Goal: Answer question/provide support

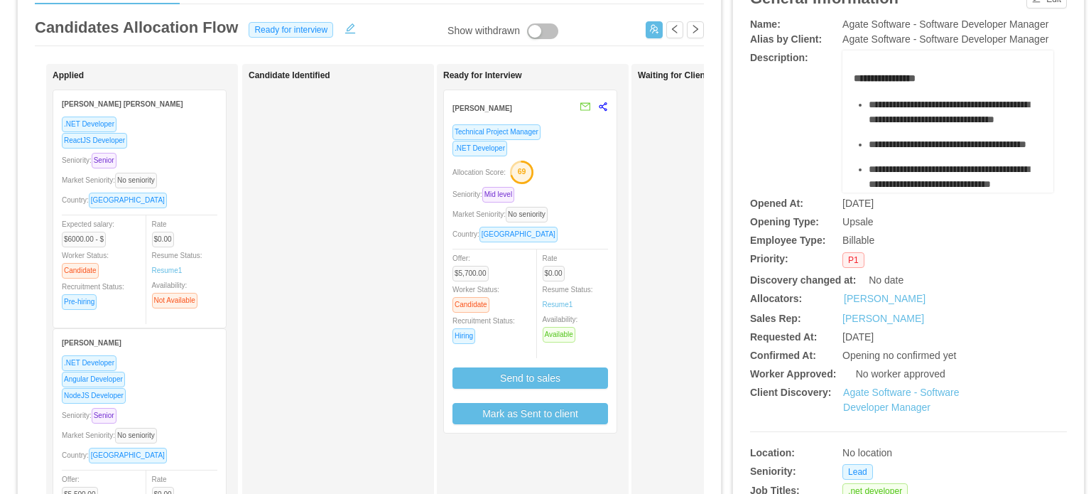
scroll to position [142, 0]
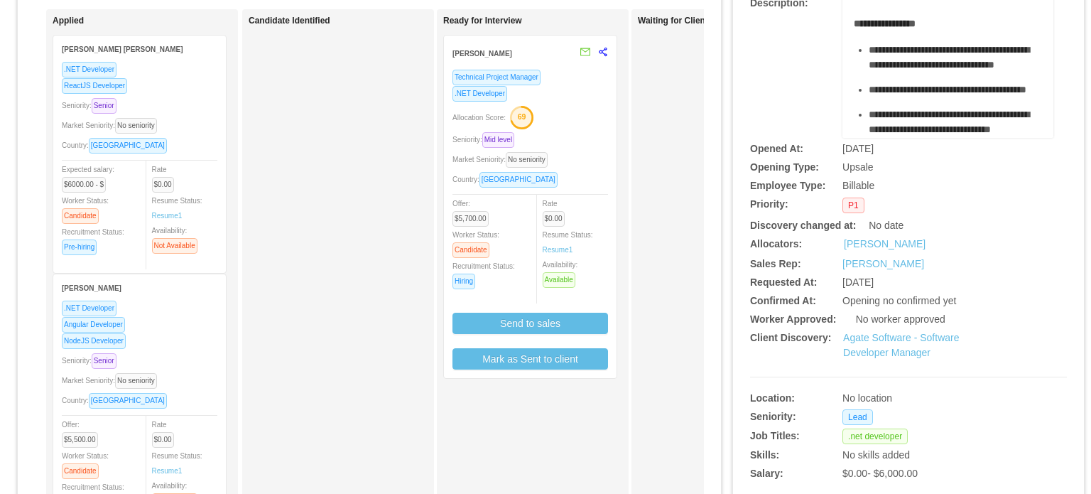
click at [590, 128] on div "Technical Project Manager .NET Developer Allocation Score: 69 Seniority: Mid le…" at bounding box center [531, 219] width 156 height 301
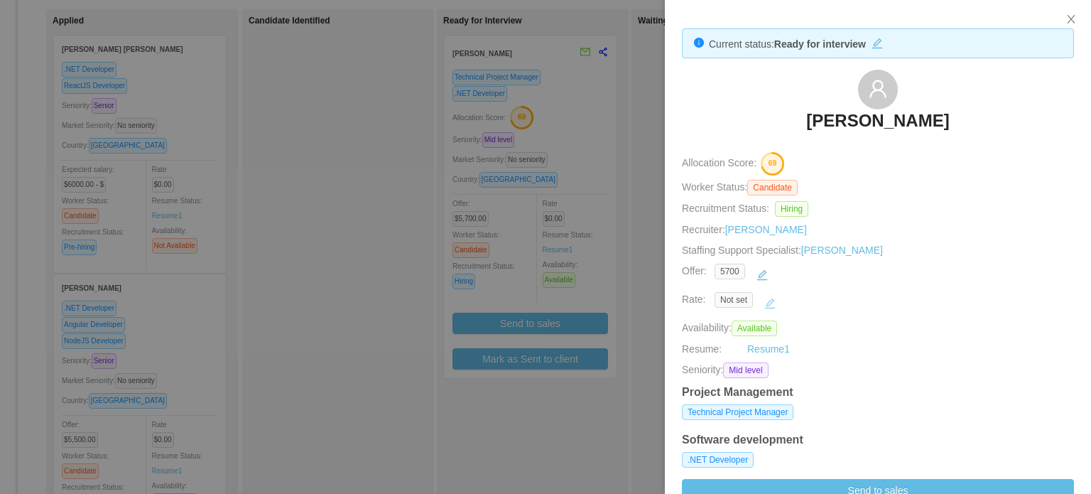
click at [767, 308] on button "button" at bounding box center [770, 303] width 23 height 23
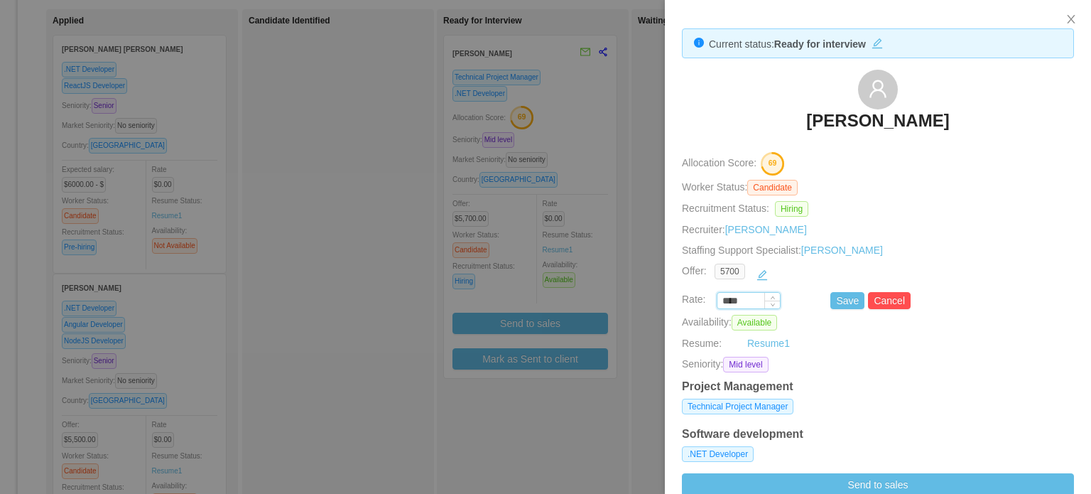
click at [736, 298] on input "****" at bounding box center [749, 301] width 63 height 16
type input "*******"
click at [836, 301] on button "Save" at bounding box center [848, 300] width 34 height 17
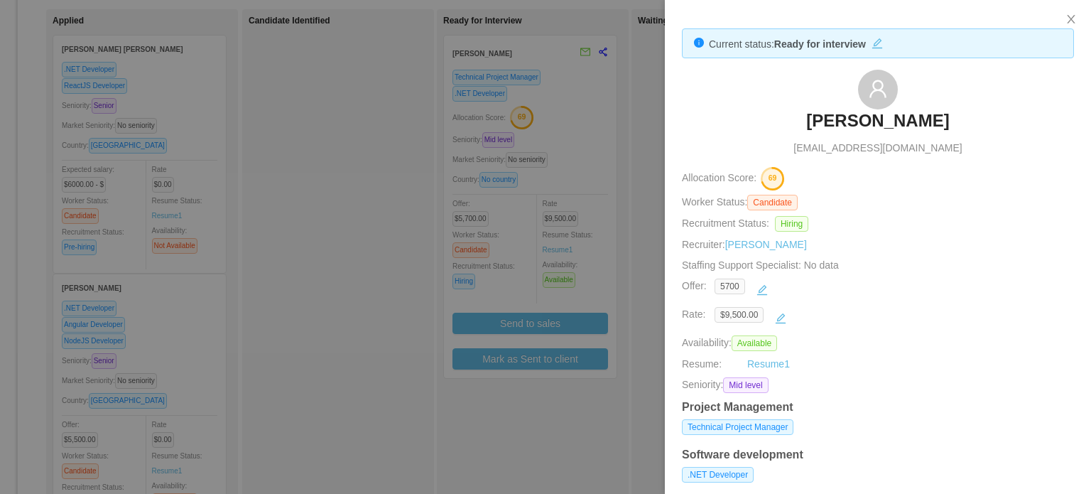
click at [625, 270] on div at bounding box center [545, 247] width 1091 height 494
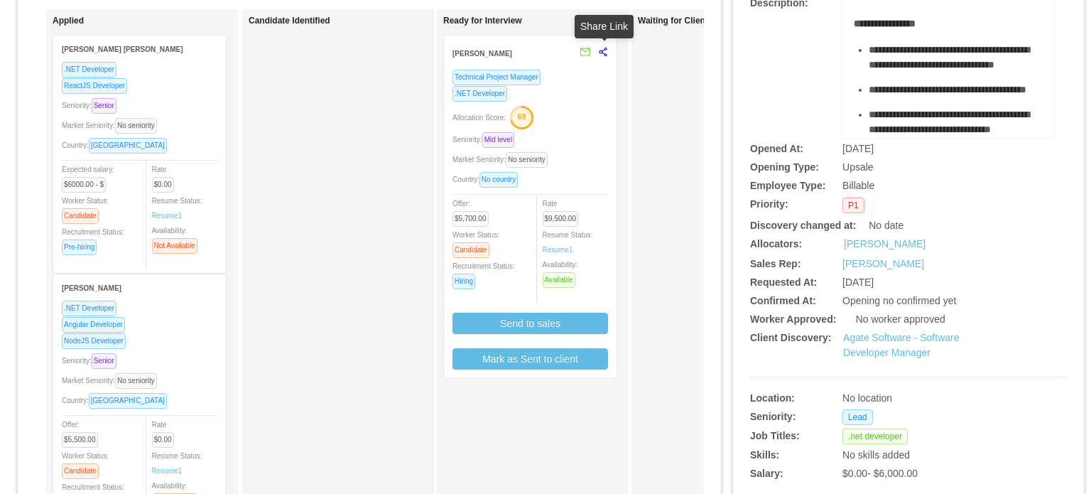
click at [602, 48] on icon "share-alt" at bounding box center [603, 52] width 10 height 10
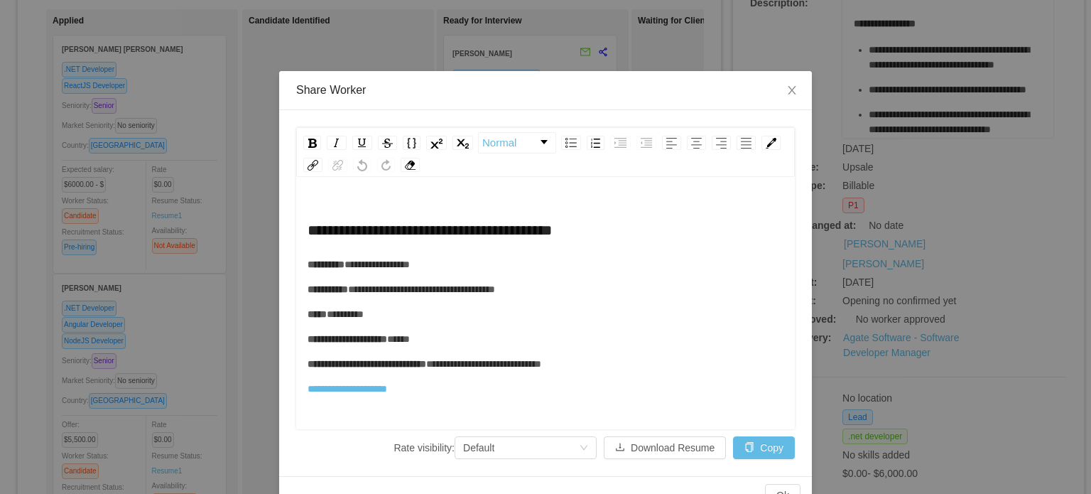
scroll to position [31, 0]
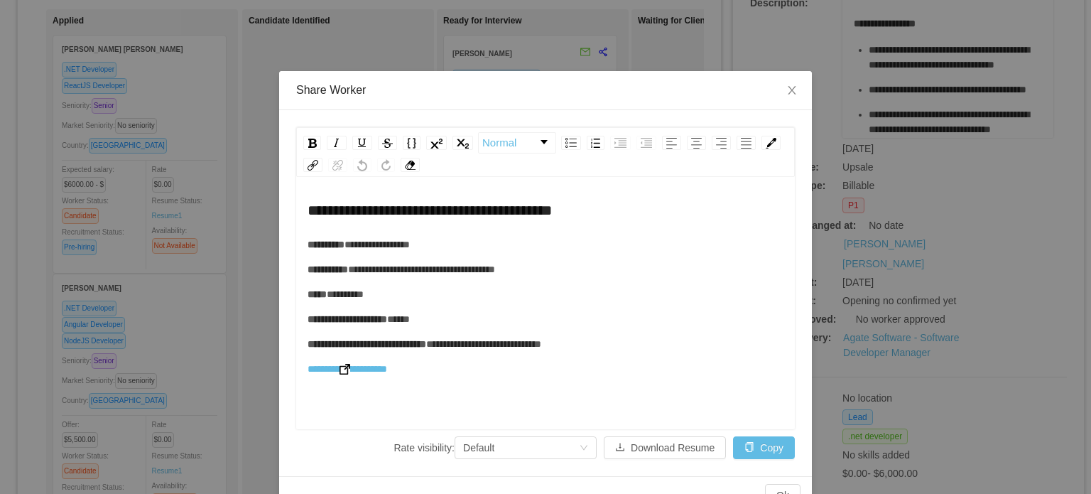
click at [347, 366] on img "rdw-editor" at bounding box center [345, 369] width 11 height 11
click at [702, 278] on div "**********" at bounding box center [546, 273] width 477 height 207
click at [788, 94] on icon "icon: close" at bounding box center [792, 90] width 8 height 9
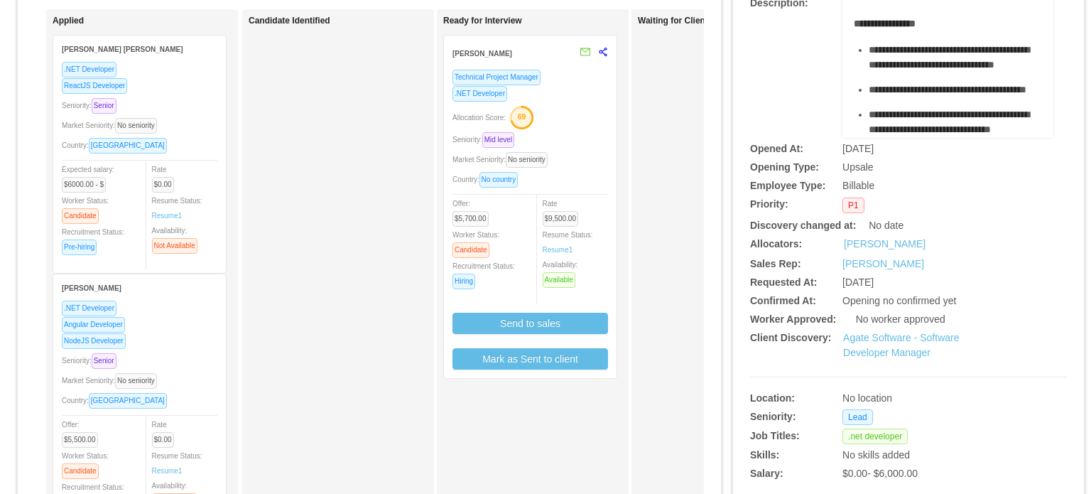
click at [594, 140] on div "Seniority: Mid level" at bounding box center [531, 139] width 156 height 16
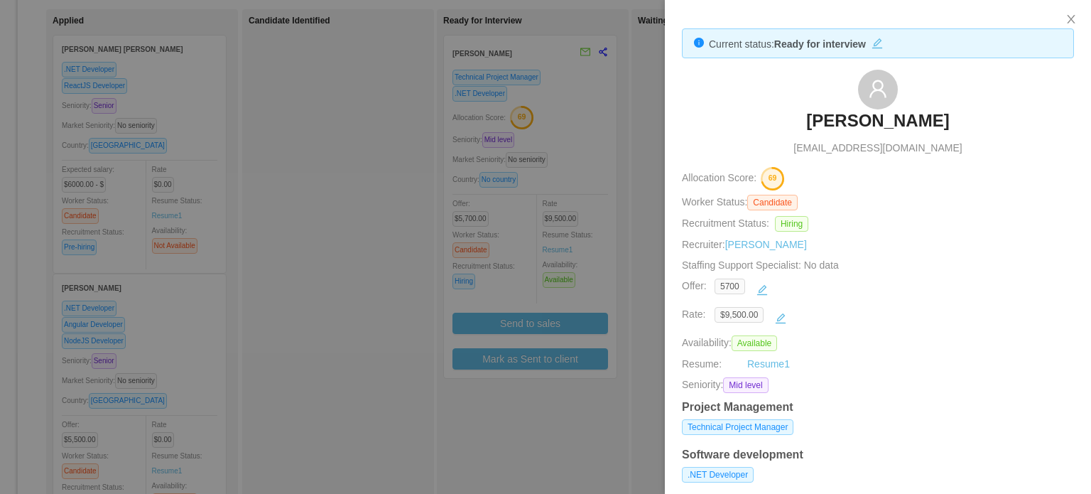
click at [571, 355] on div at bounding box center [545, 247] width 1091 height 494
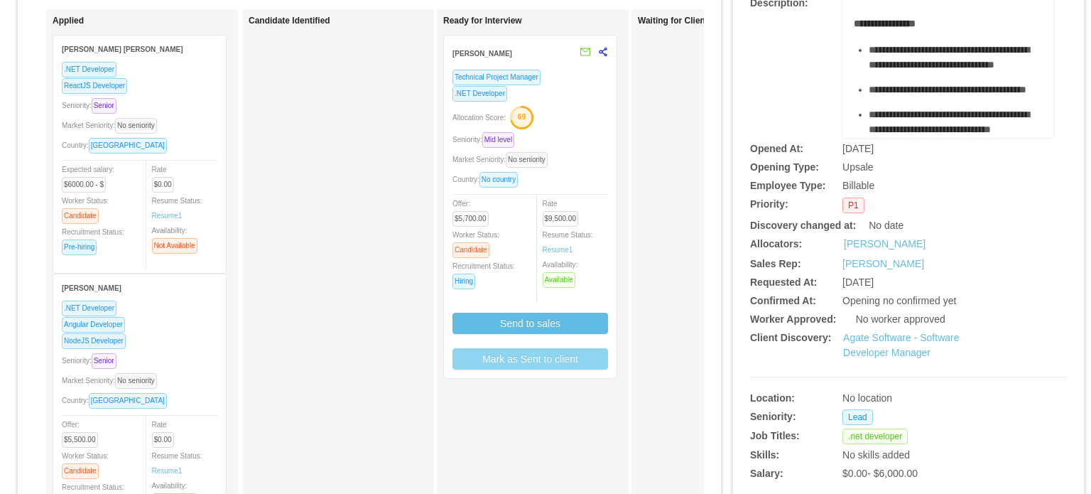
click at [571, 354] on button "Mark as Sent to client" at bounding box center [531, 358] width 156 height 21
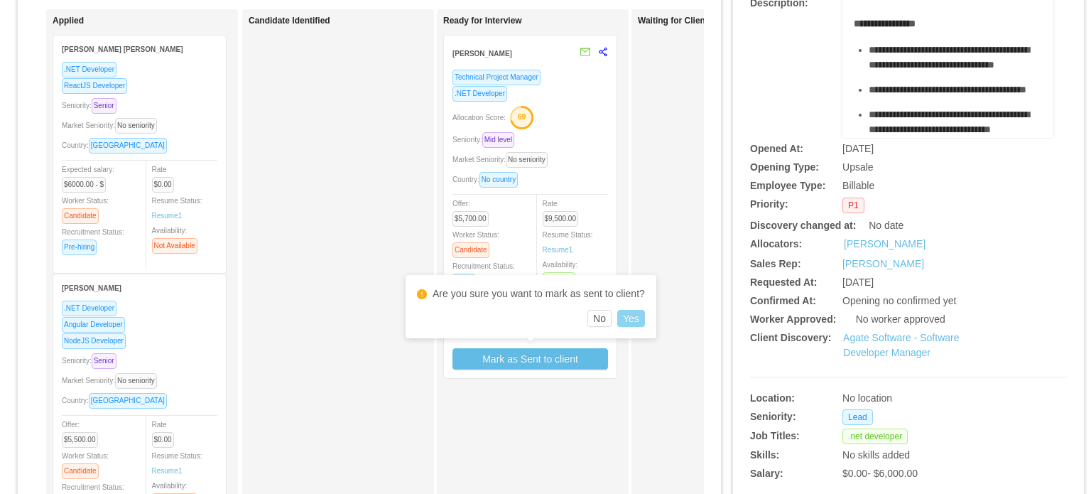
click at [628, 321] on button "Yes" at bounding box center [631, 318] width 28 height 17
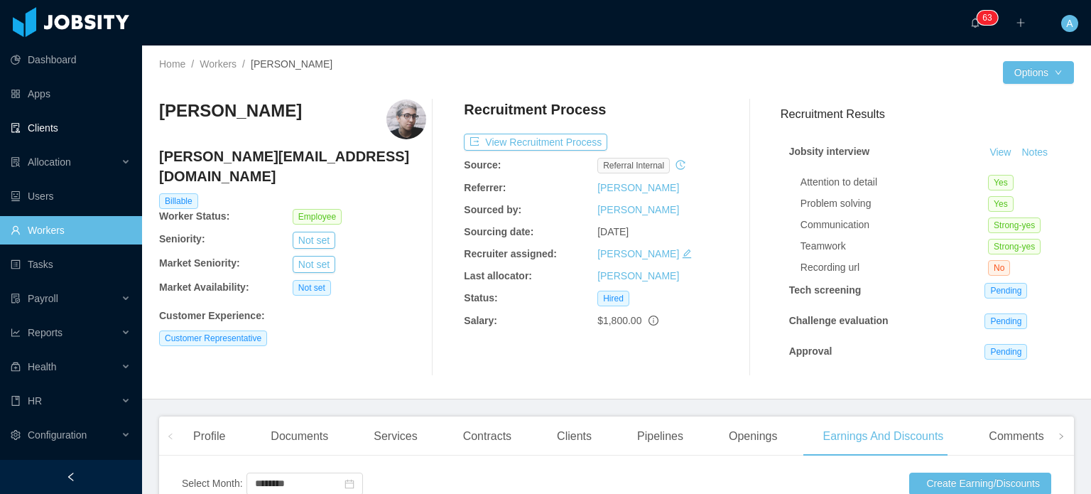
scroll to position [355, 0]
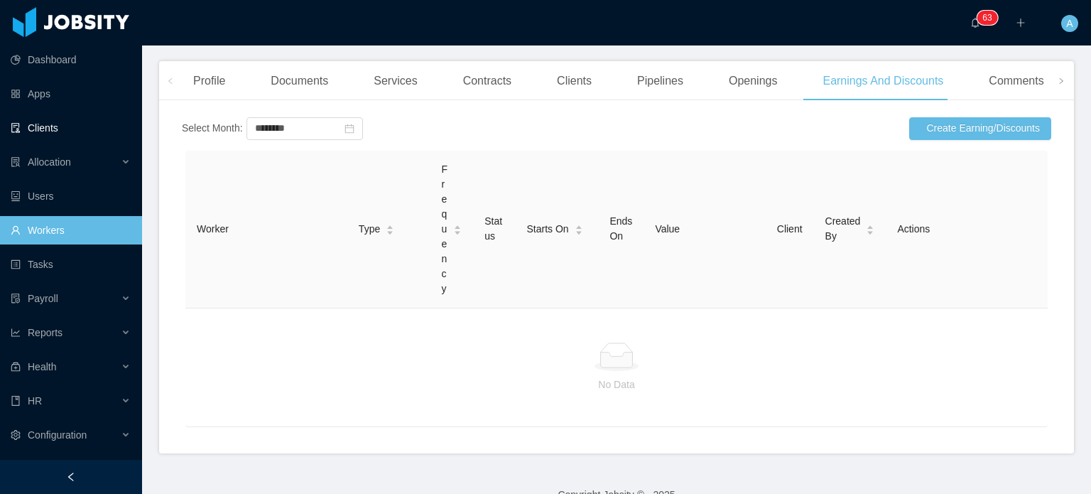
drag, startPoint x: 60, startPoint y: 124, endPoint x: 65, endPoint y: 130, distance: 8.6
click at [60, 124] on link "Clients" at bounding box center [71, 128] width 120 height 28
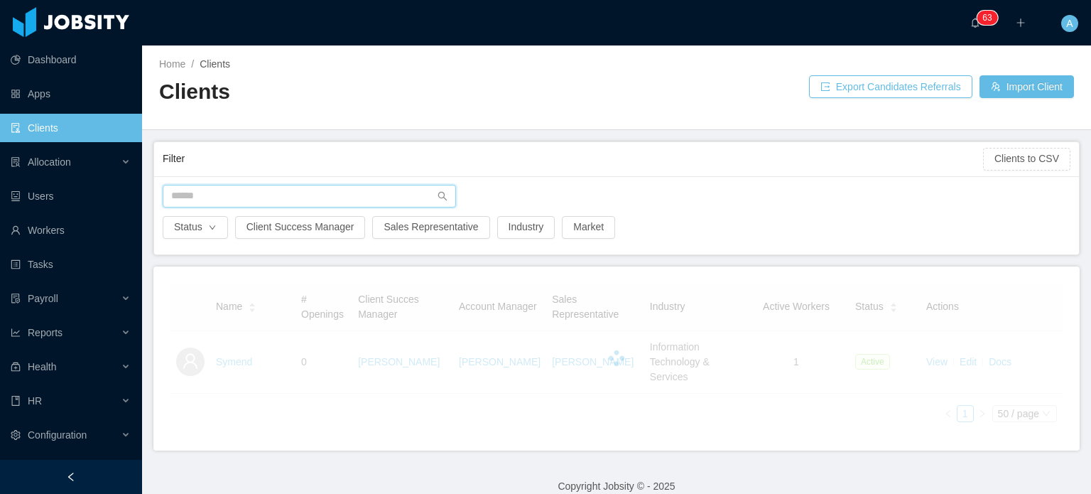
click at [227, 191] on input "text" at bounding box center [309, 196] width 293 height 23
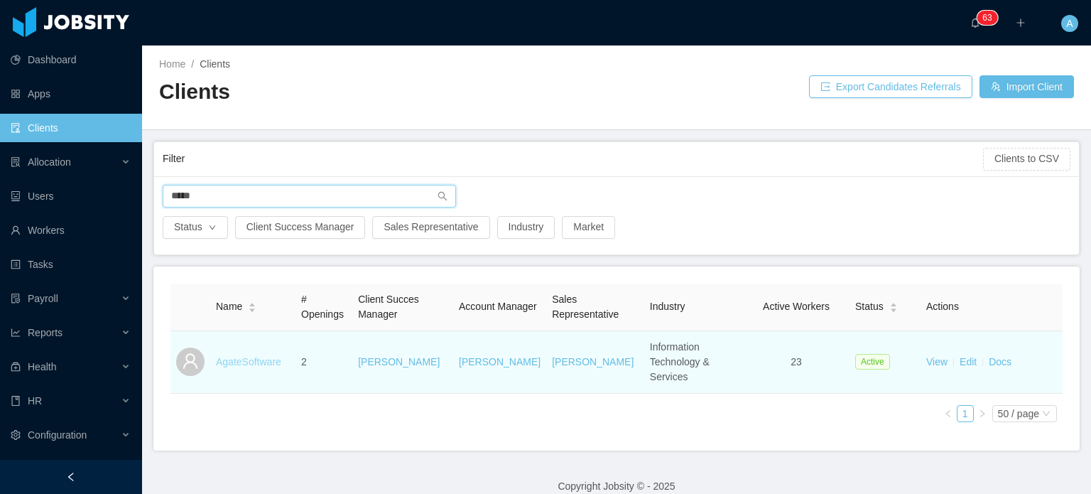
type input "*****"
click at [268, 356] on link "AgateSoftware" at bounding box center [248, 361] width 65 height 11
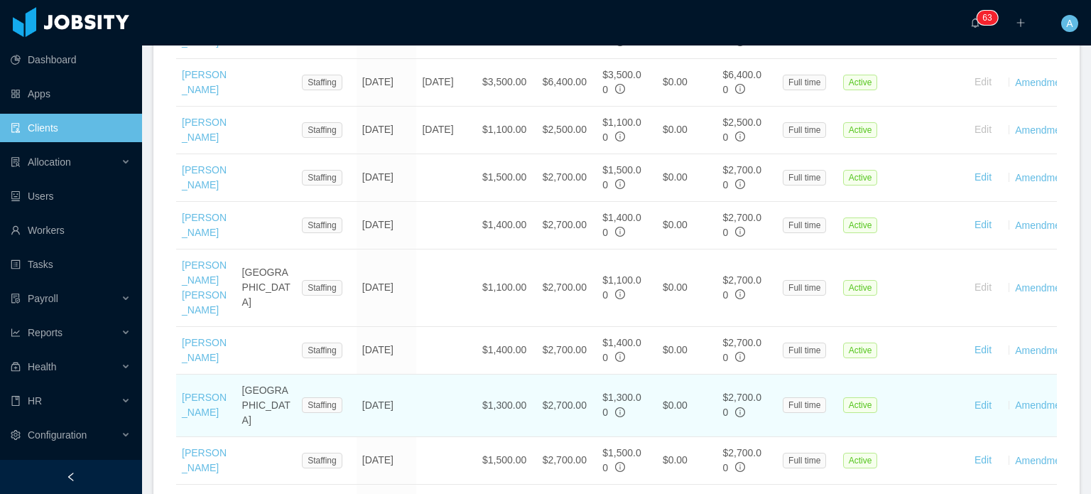
scroll to position [598, 0]
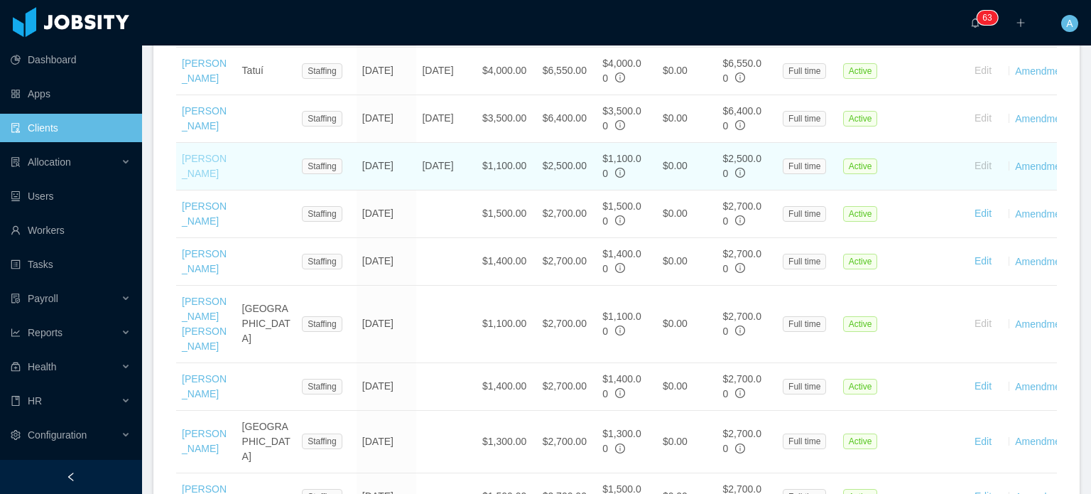
click at [213, 179] on link "Juan David Caicedo" at bounding box center [204, 166] width 45 height 26
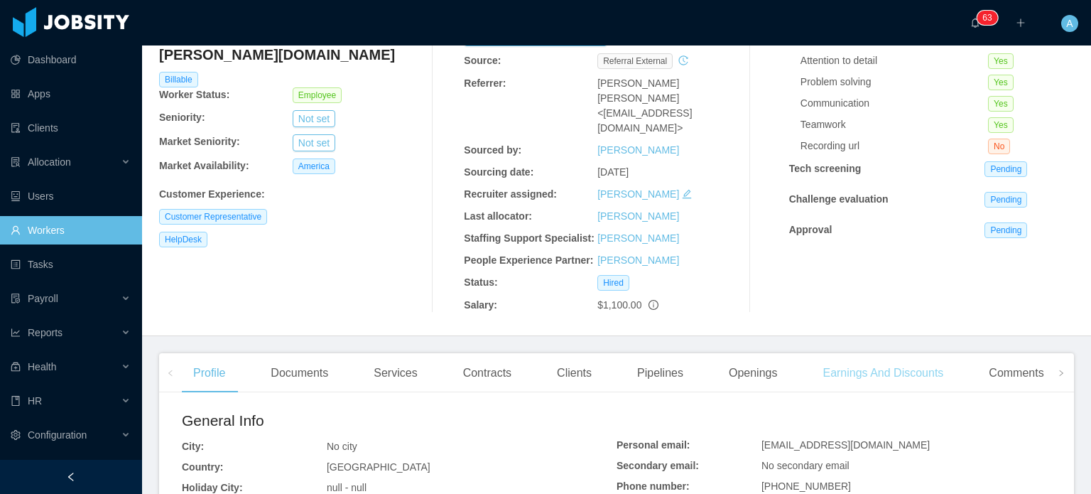
scroll to position [142, 0]
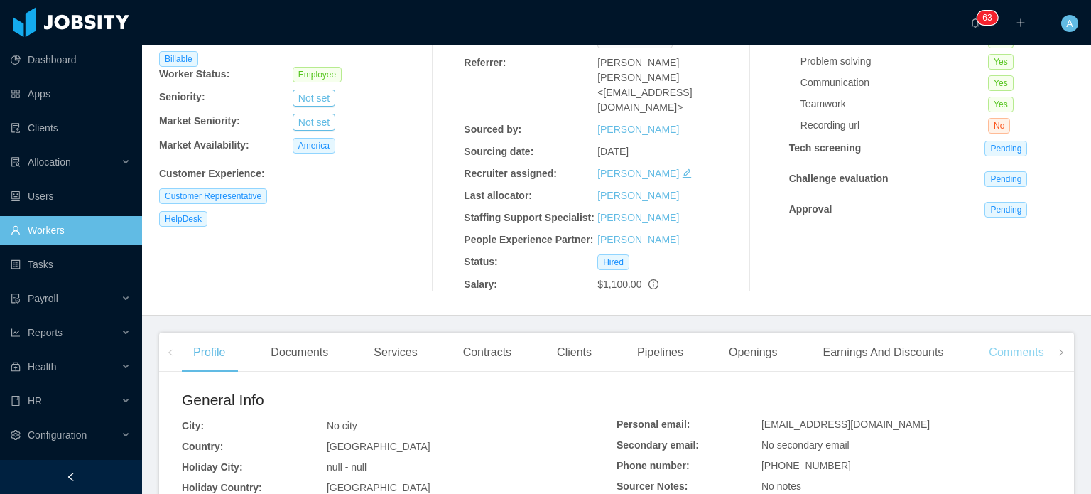
click at [1004, 340] on div "Comments" at bounding box center [1016, 353] width 77 height 40
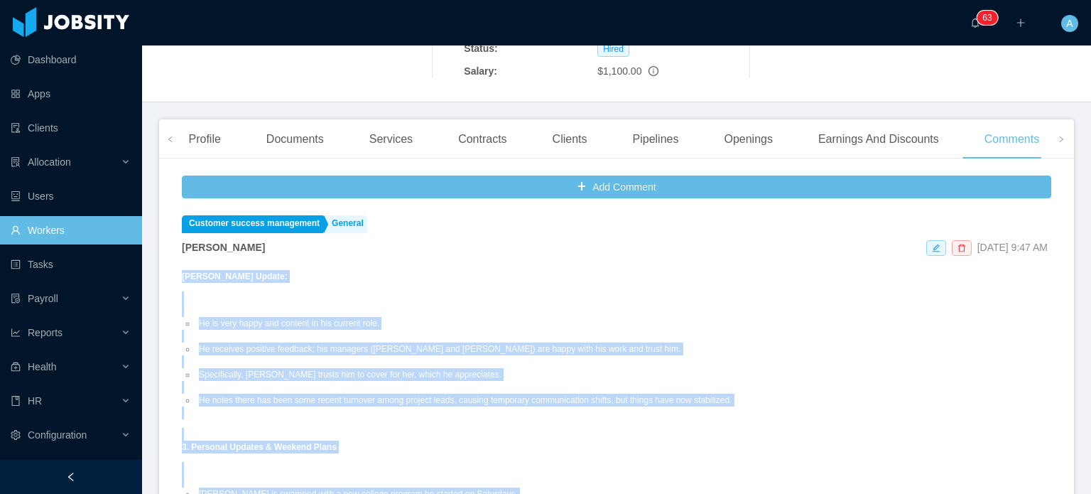
drag, startPoint x: 689, startPoint y: 346, endPoint x: 182, endPoint y: 258, distance: 514.9
copy div "Juan David's Update: He is very happy and content in his current role. He recei…"
click at [627, 270] on p "Juan David's Update:" at bounding box center [497, 276] width 630 height 13
